Goal: Transaction & Acquisition: Purchase product/service

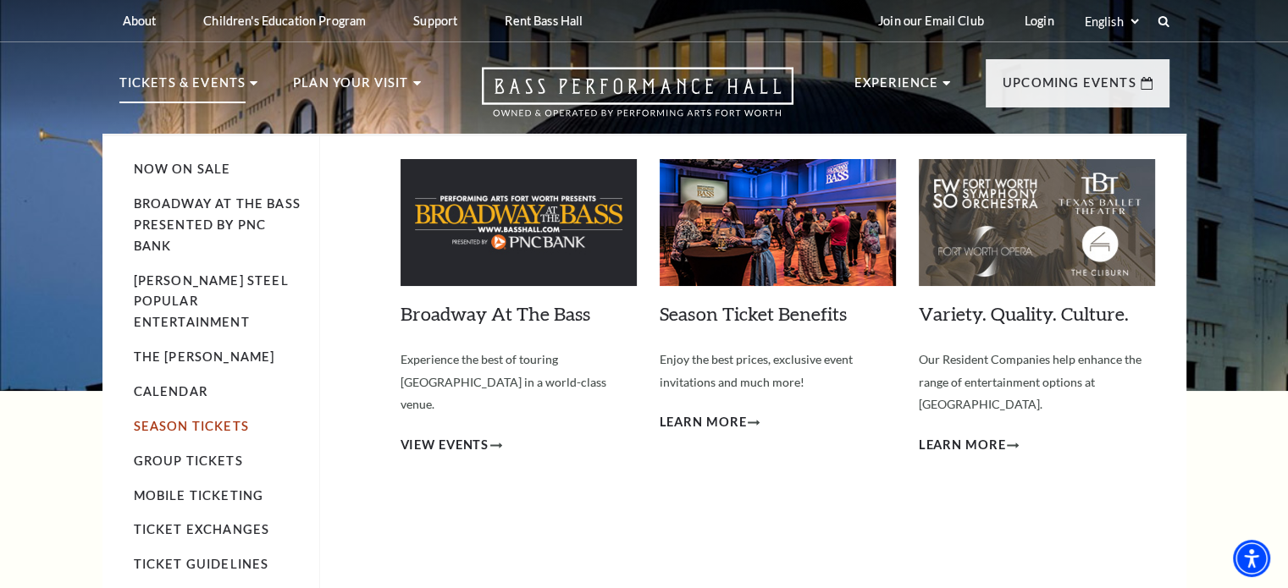
click at [176, 419] on link "Season Tickets" at bounding box center [191, 426] width 115 height 14
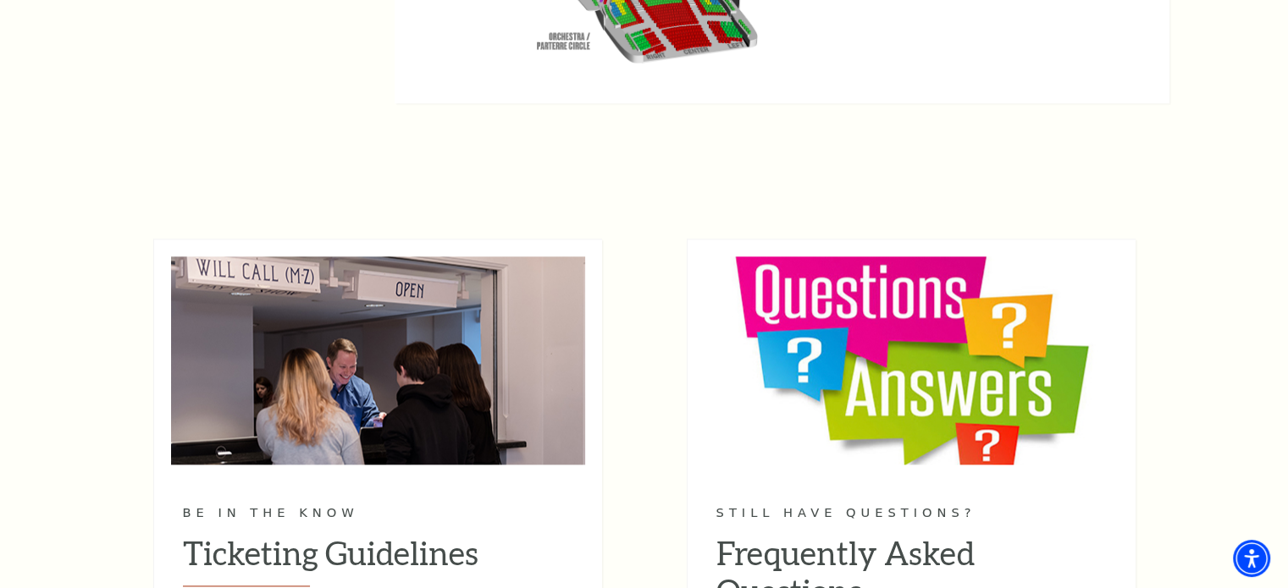
scroll to position [1747, 0]
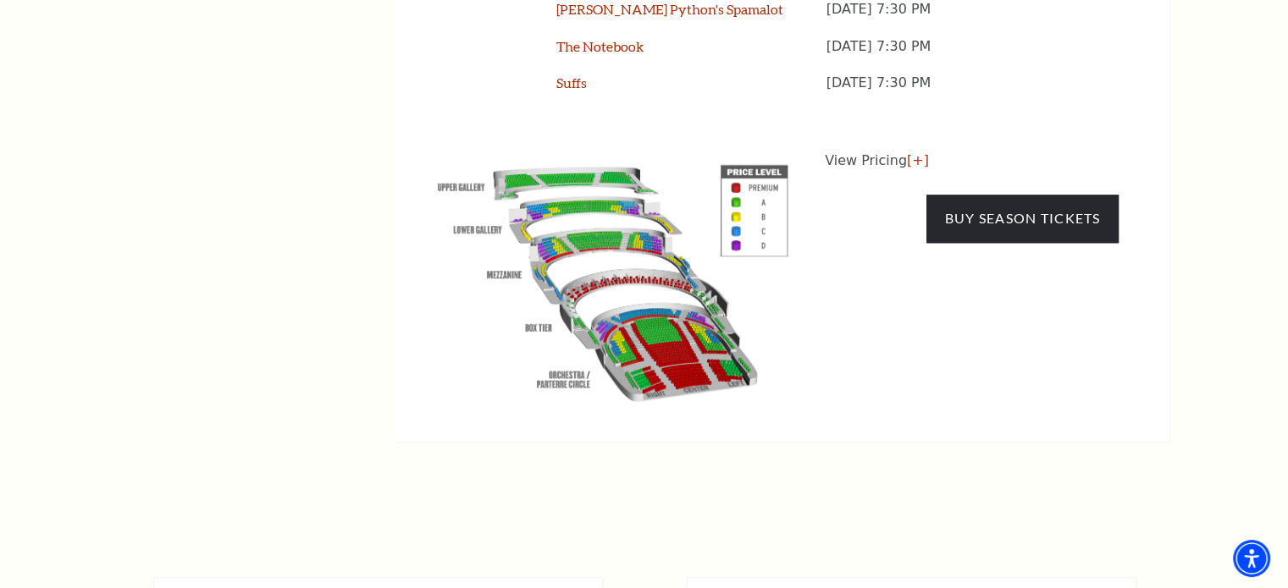
click at [736, 209] on img at bounding box center [613, 279] width 386 height 257
click at [735, 208] on img at bounding box center [613, 279] width 386 height 257
click at [907, 155] on link "[+]" at bounding box center [918, 160] width 22 height 16
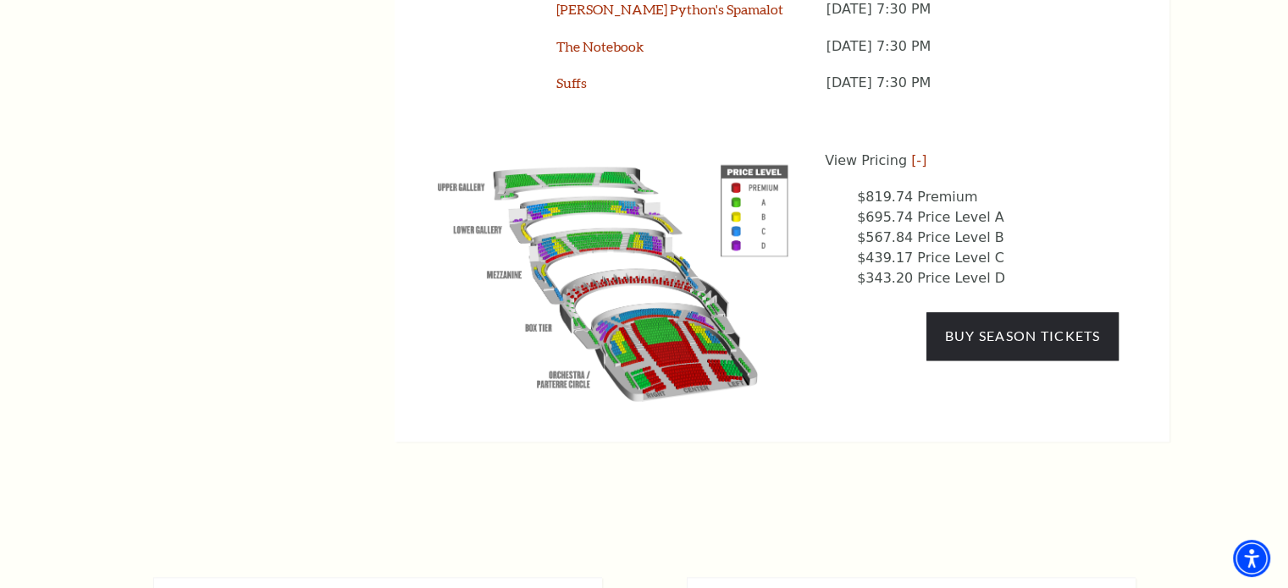
click at [870, 235] on li "$567.84 Price Level B" at bounding box center [988, 238] width 262 height 20
click at [875, 235] on li "$567.84 Price Level B" at bounding box center [988, 238] width 262 height 20
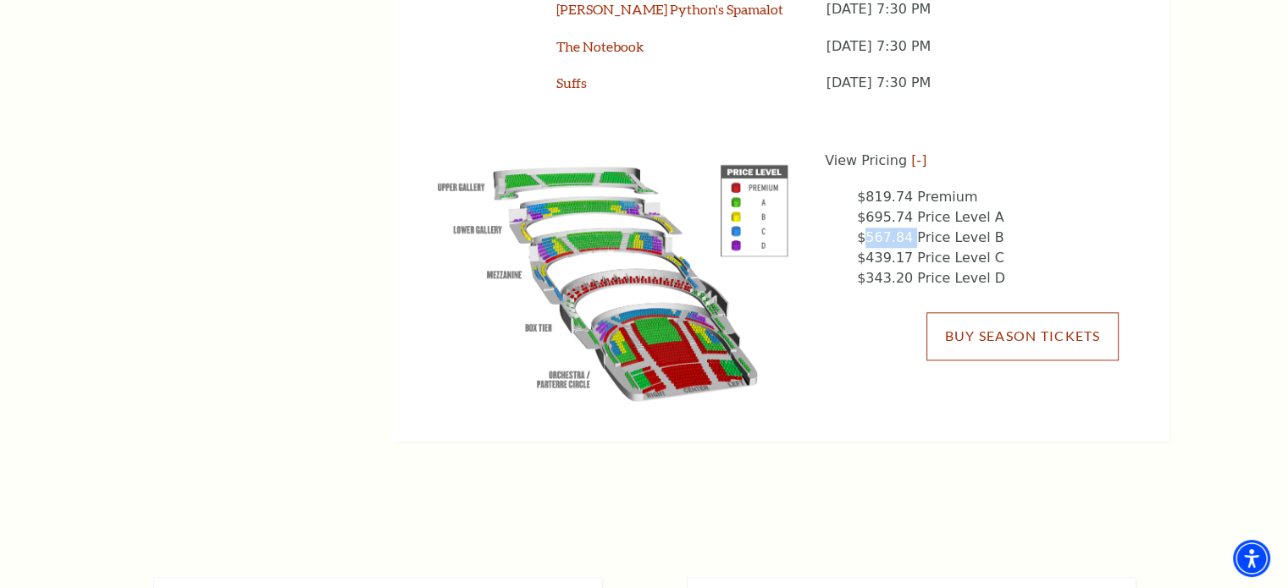
click at [955, 334] on link "Buy Season Tickets" at bounding box center [1021, 335] width 191 height 47
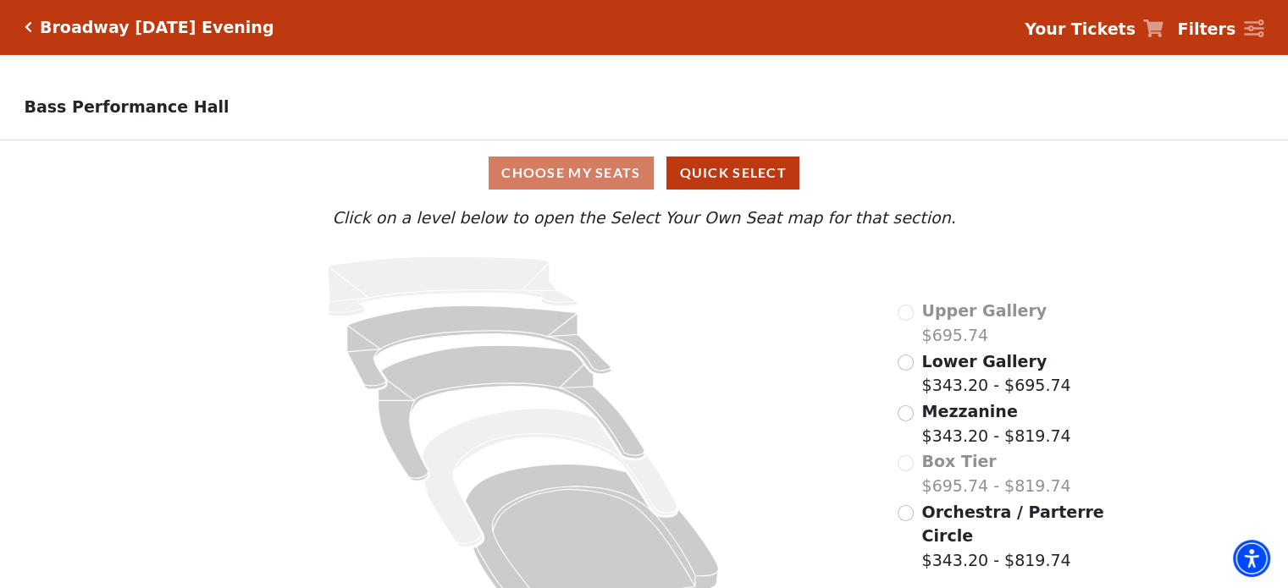
scroll to position [45, 0]
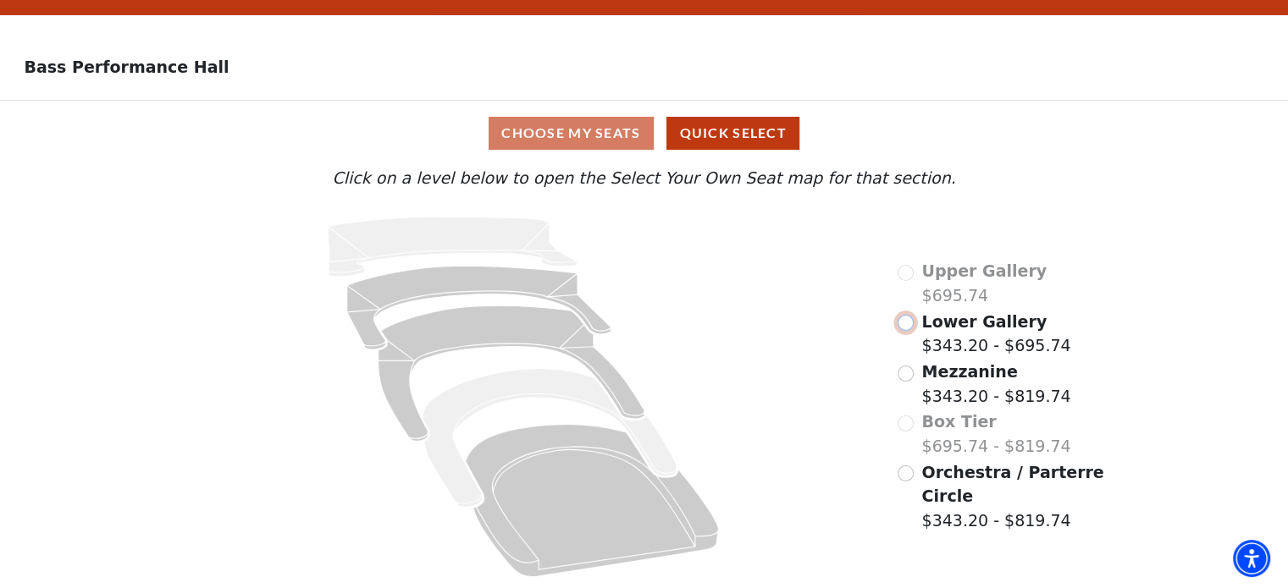
click at [910, 322] on input "Lower Gallery$343.20 - $695.74\a" at bounding box center [905, 323] width 16 height 16
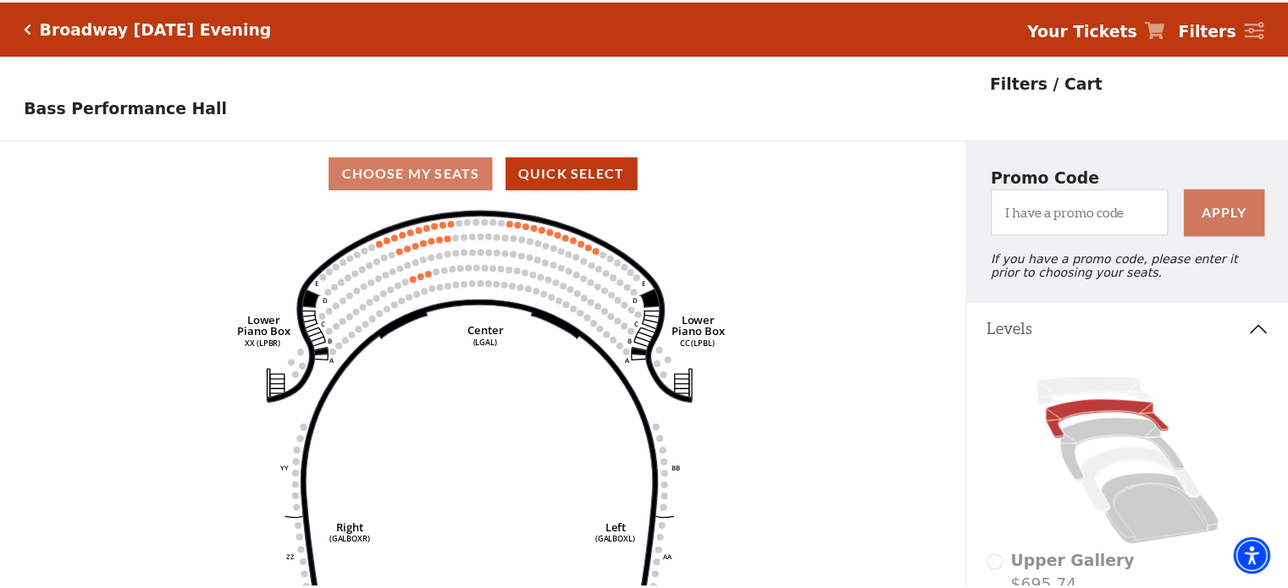
scroll to position [78, 0]
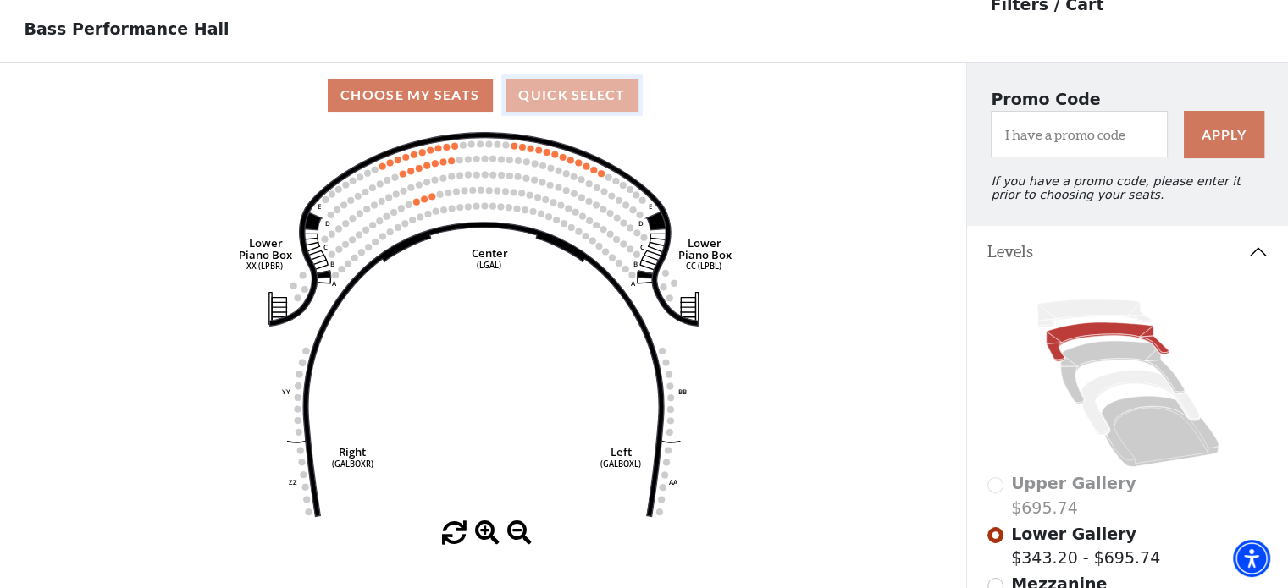
click at [558, 102] on button "Quick Select" at bounding box center [571, 95] width 133 height 33
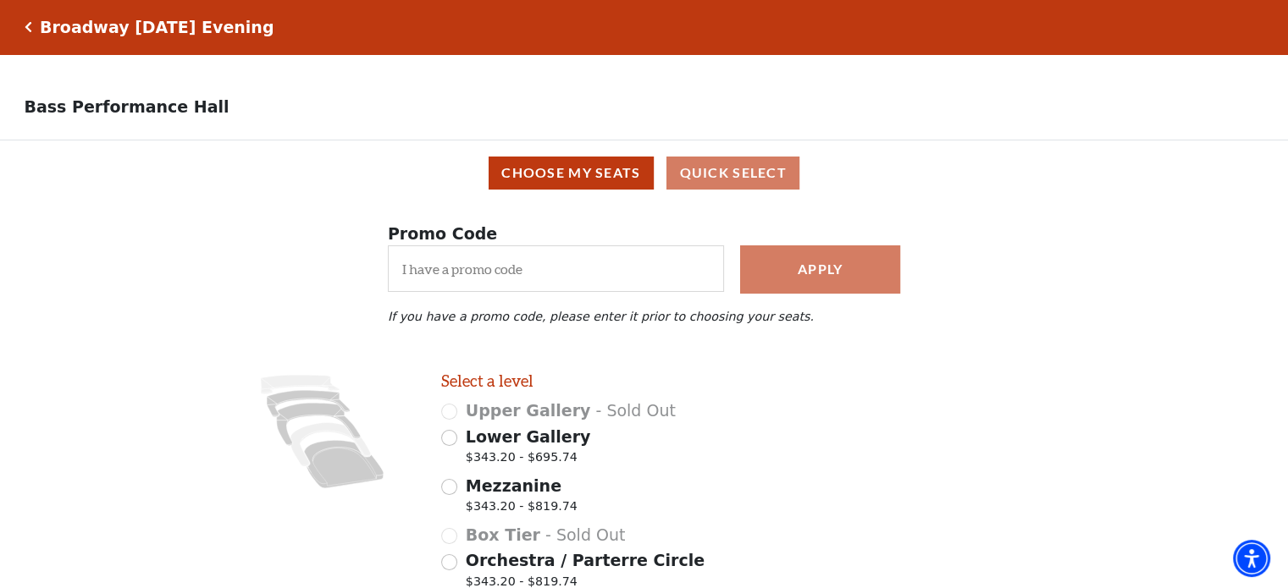
scroll to position [85, 0]
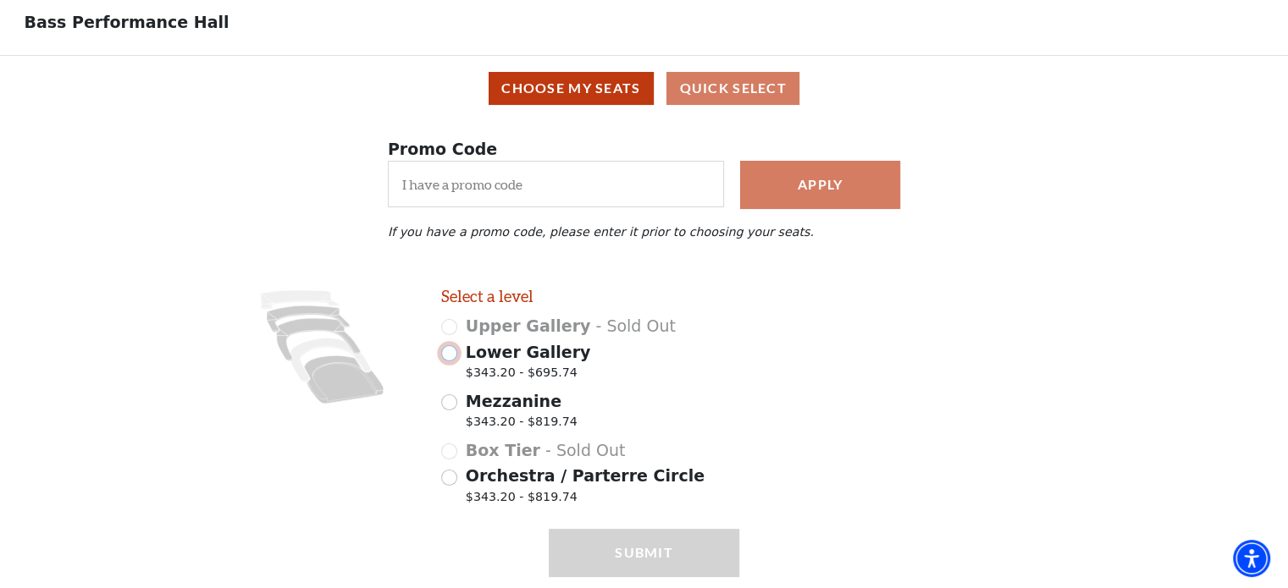
click at [449, 362] on input "Lower Gallery $343.20 - $695.74" at bounding box center [449, 353] width 16 height 16
radio input "true"
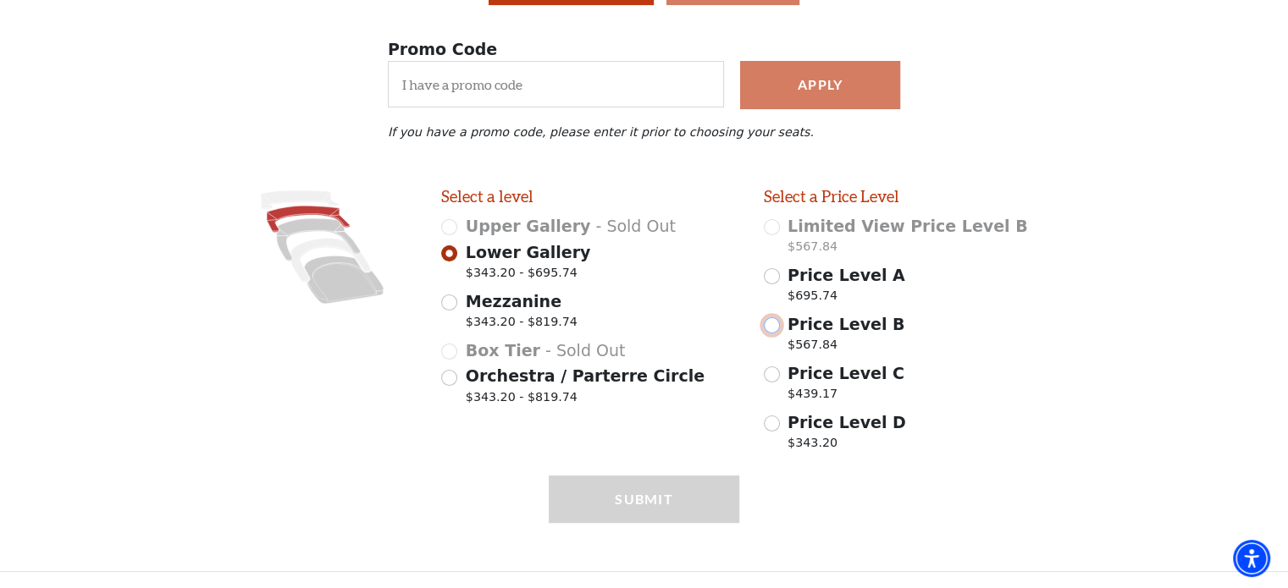
click at [770, 329] on input "Price Level B $567.84" at bounding box center [772, 325] width 16 height 16
radio input "true"
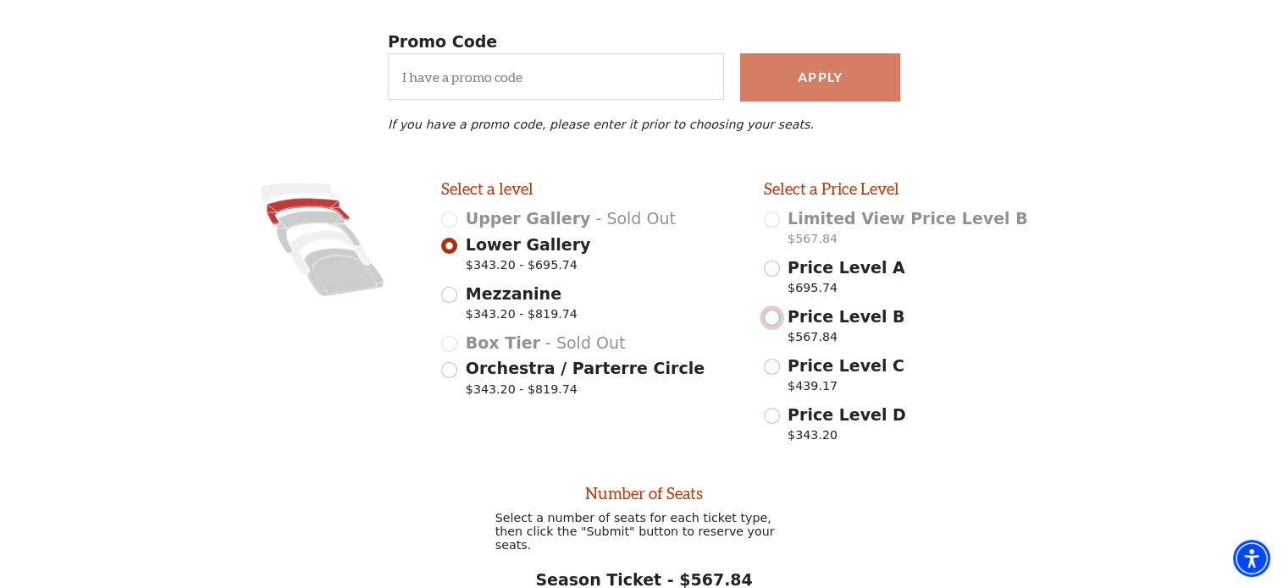
scroll to position [363, 0]
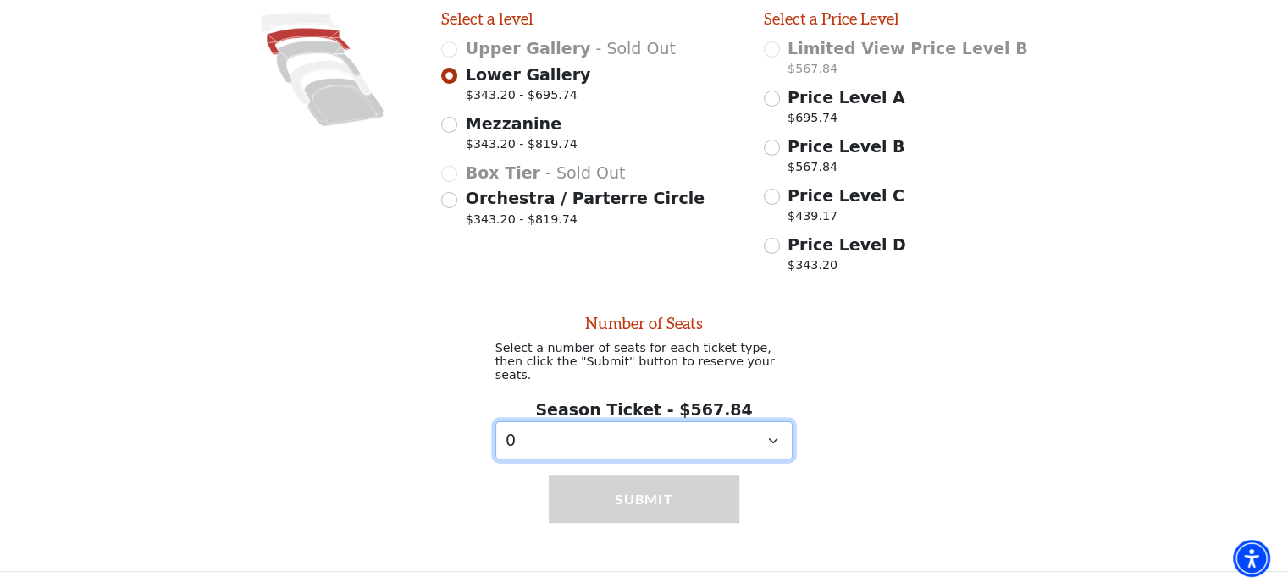
click at [775, 441] on select "0 1 2 3 4 5 6 7 8 9" at bounding box center [644, 441] width 298 height 38
click at [770, 439] on select "0 1 2 3 4 5 6 7 8 9" at bounding box center [644, 441] width 298 height 38
select select "2"
click at [495, 422] on select "0 1 2 3 4 5 6 7 8 9" at bounding box center [644, 441] width 298 height 38
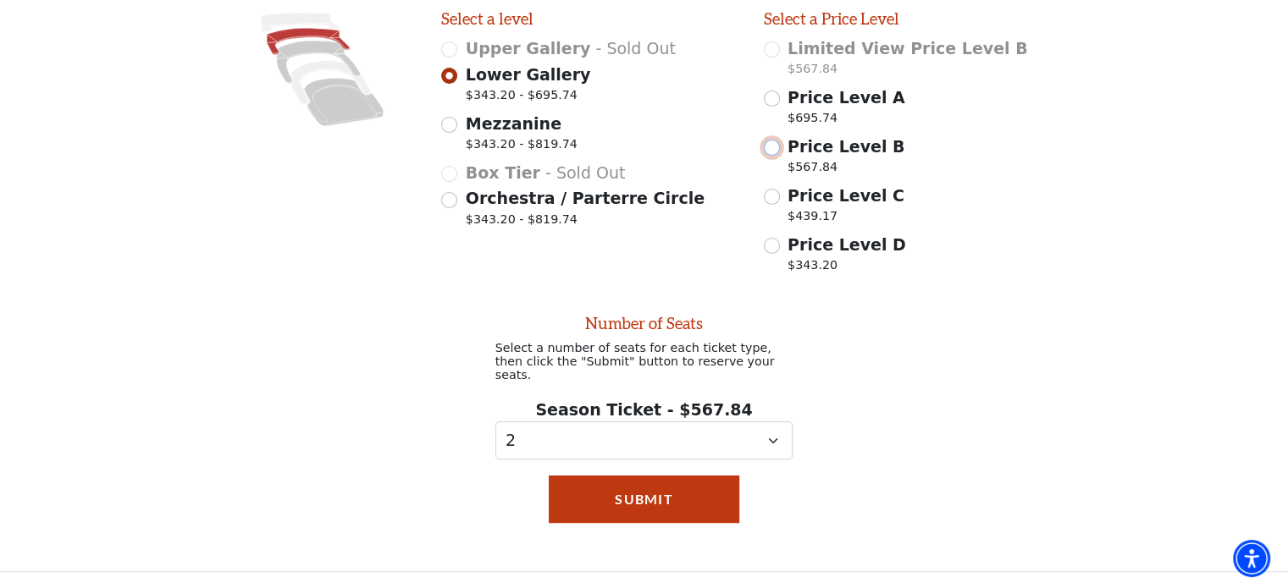
click at [772, 156] on input "Price Level B $567.84" at bounding box center [772, 148] width 16 height 16
radio input "true"
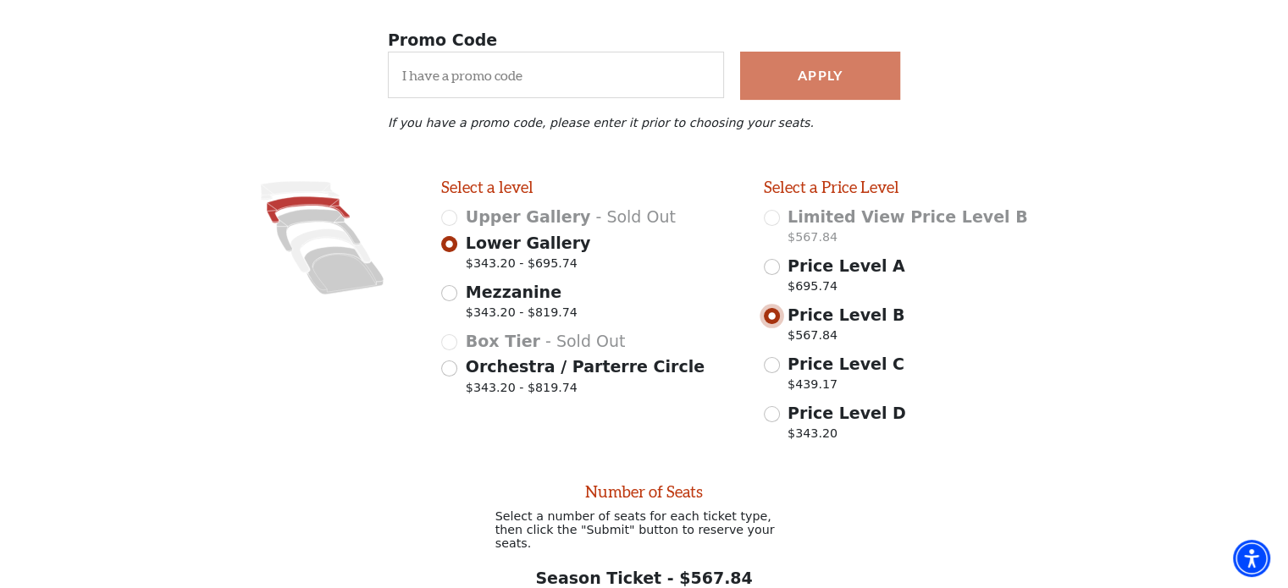
scroll to position [109, 0]
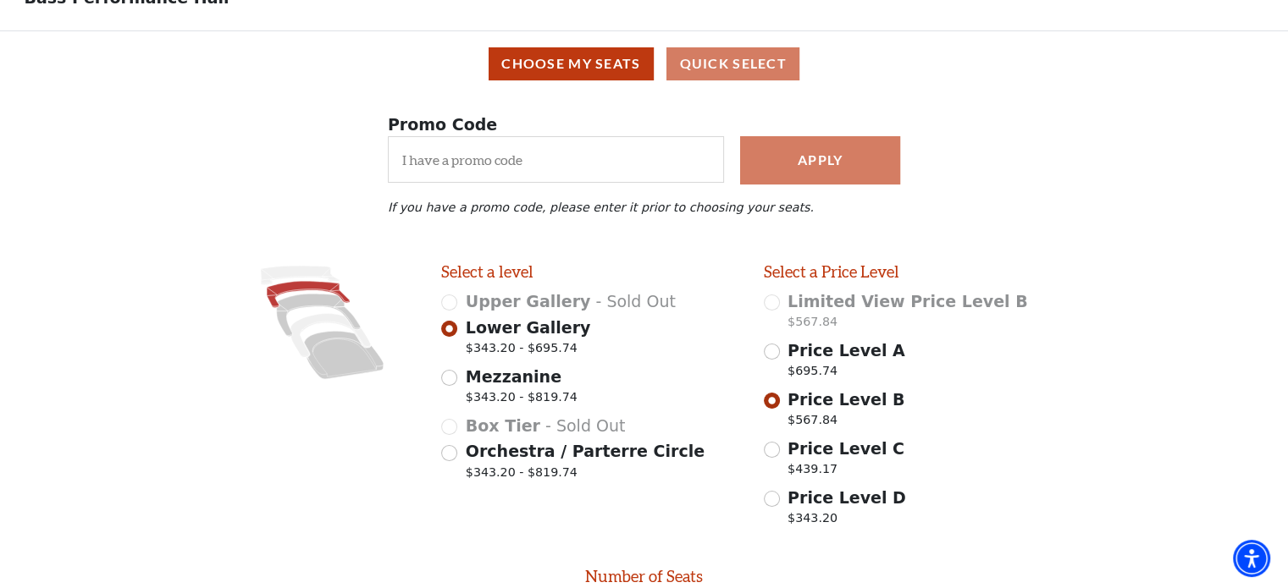
click at [724, 62] on div "Choose My Seats Quick Select" at bounding box center [644, 63] width 1264 height 33
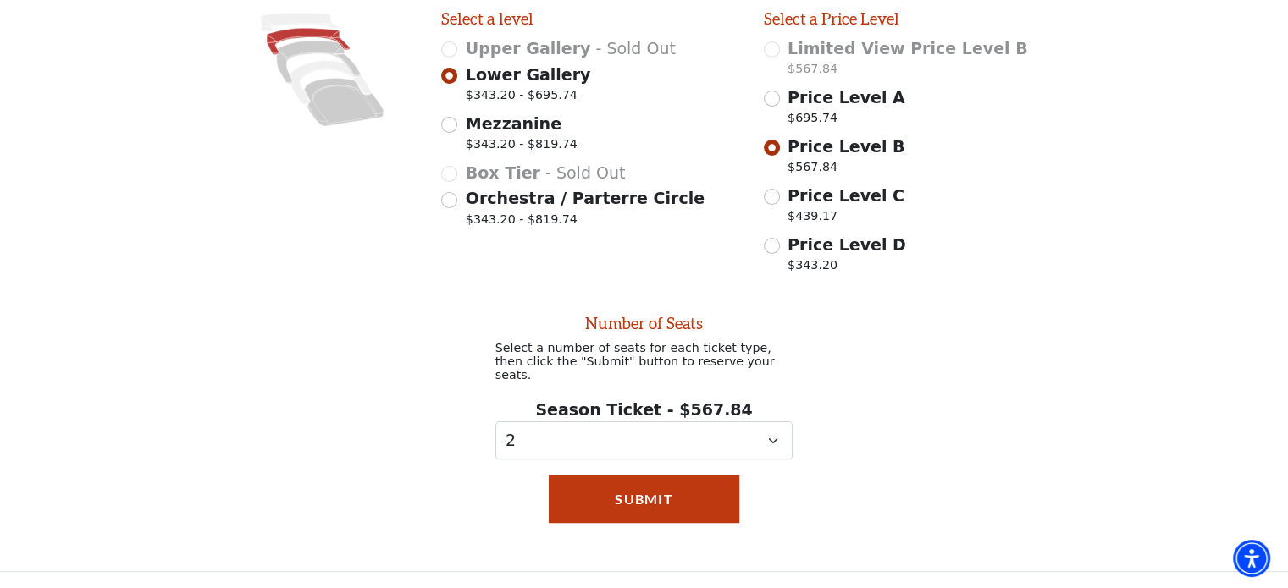
scroll to position [279, 0]
